Goal: Transaction & Acquisition: Purchase product/service

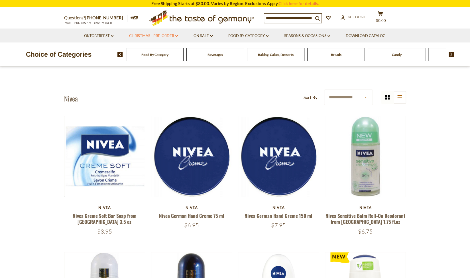
click at [173, 36] on link "Christmas - PRE-ORDER dropdown_arrow" at bounding box center [153, 36] width 49 height 6
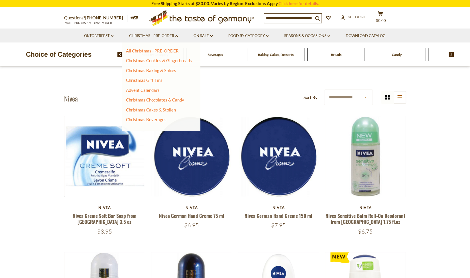
click at [277, 52] on span "Baking, Cakes, Desserts" at bounding box center [276, 54] width 36 height 4
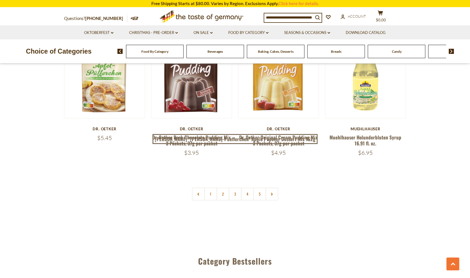
scroll to position [1311, 0]
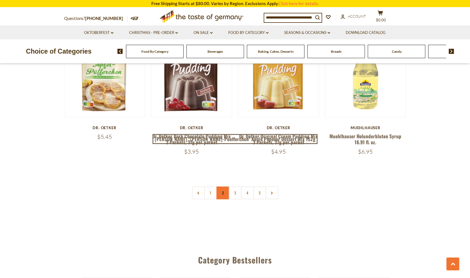
click at [226, 186] on link "2" at bounding box center [222, 192] width 13 height 13
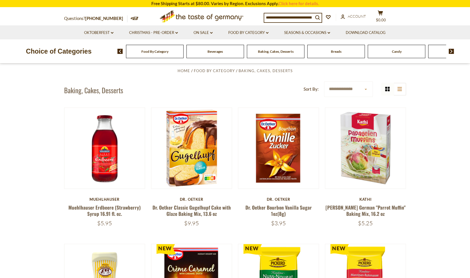
scroll to position [139, 0]
